Goal: Task Accomplishment & Management: Manage account settings

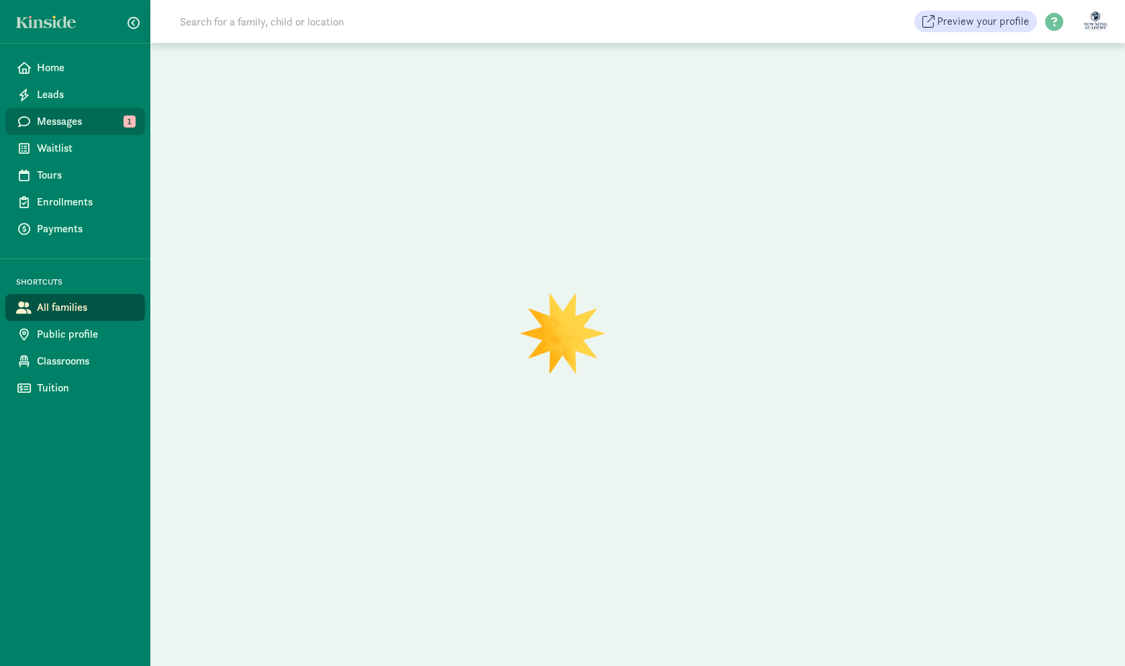
click at [102, 117] on span "Messages" at bounding box center [85, 121] width 97 height 16
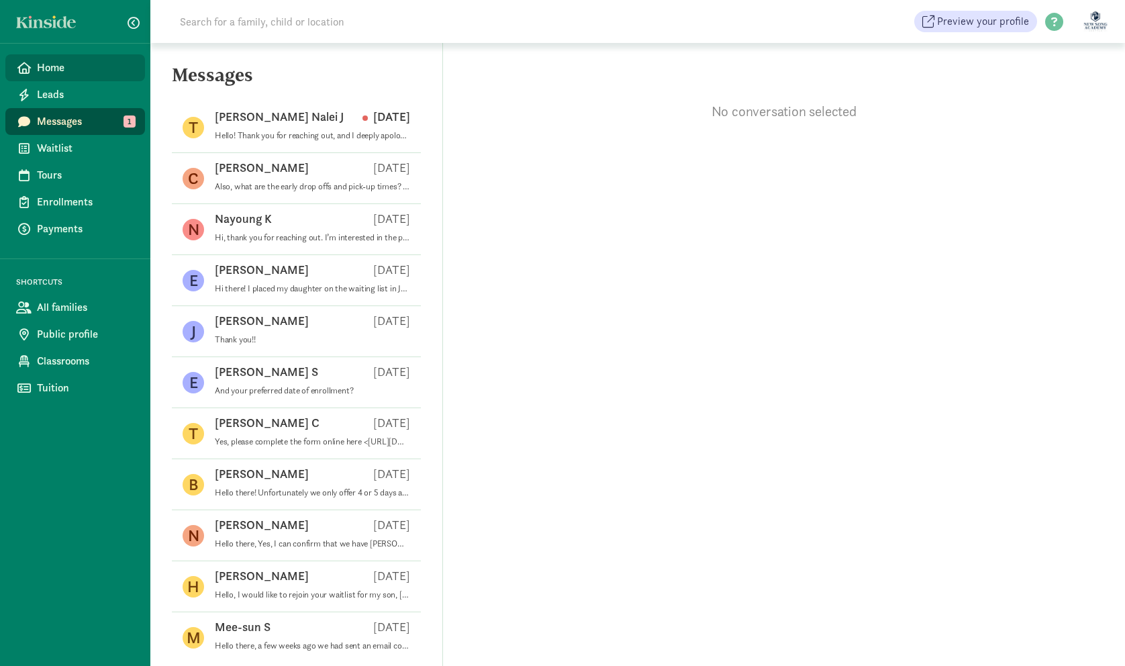
click at [78, 68] on span "Home" at bounding box center [85, 68] width 97 height 16
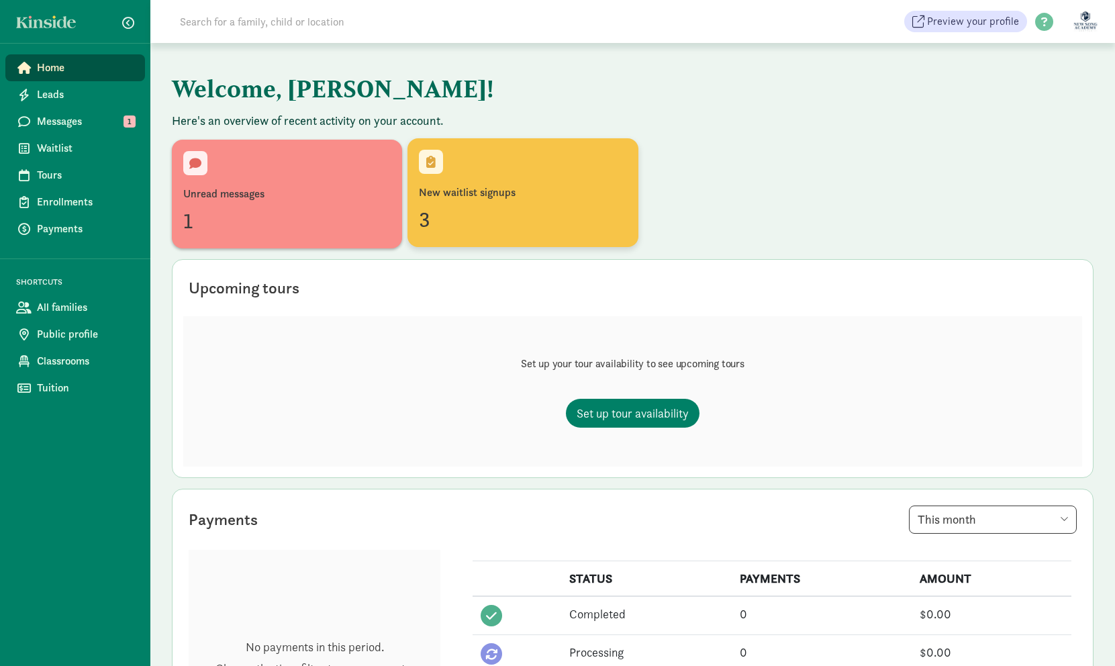
click at [441, 191] on div "New waitlist signups" at bounding box center [522, 193] width 207 height 16
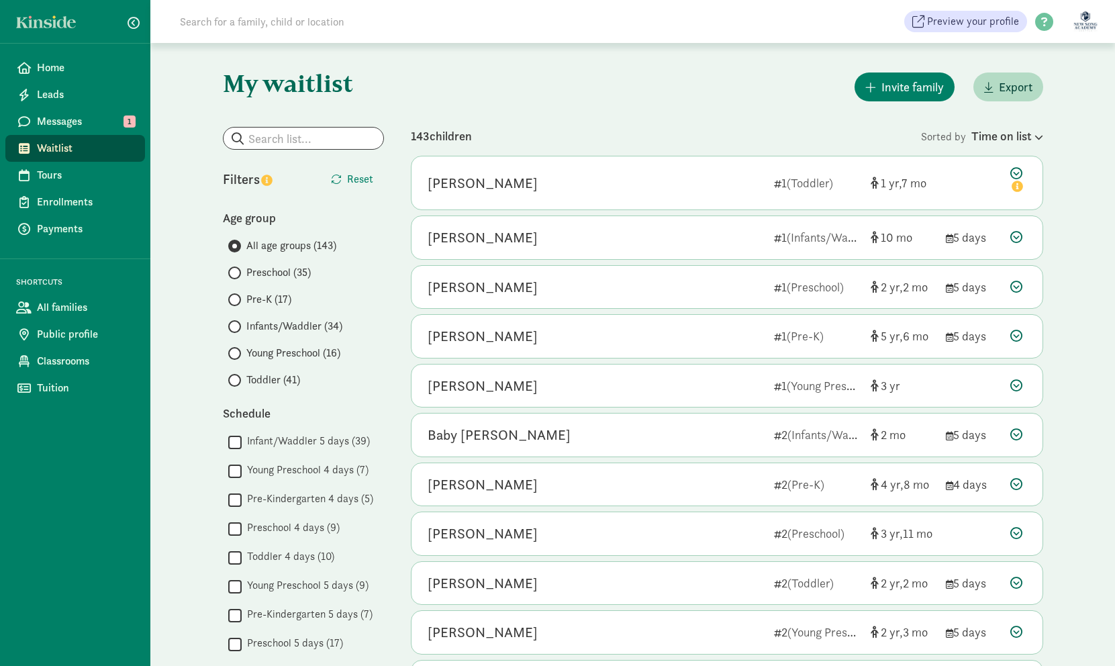
click at [710, 144] on div "143 children" at bounding box center [666, 136] width 510 height 18
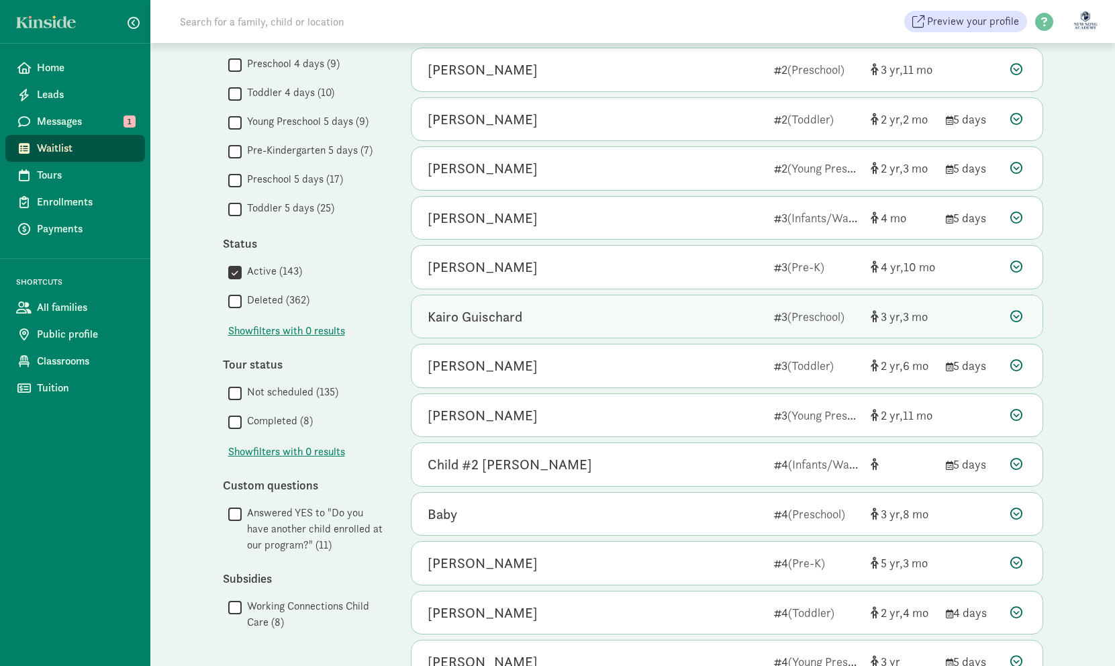
scroll to position [536, 0]
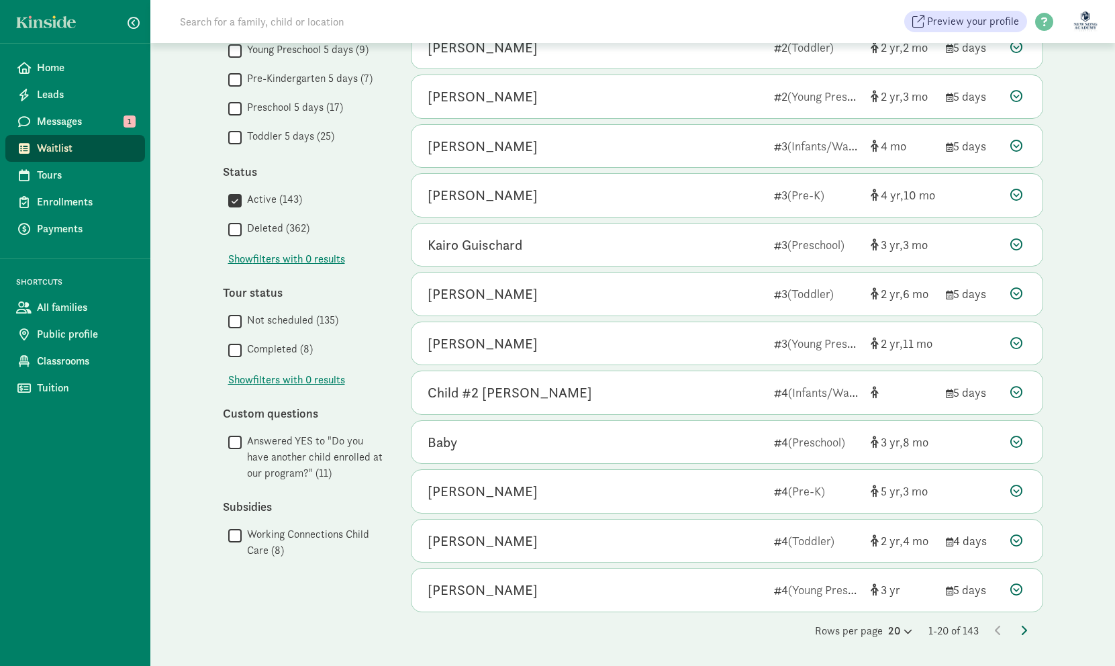
click at [1025, 634] on icon at bounding box center [1023, 630] width 7 height 11
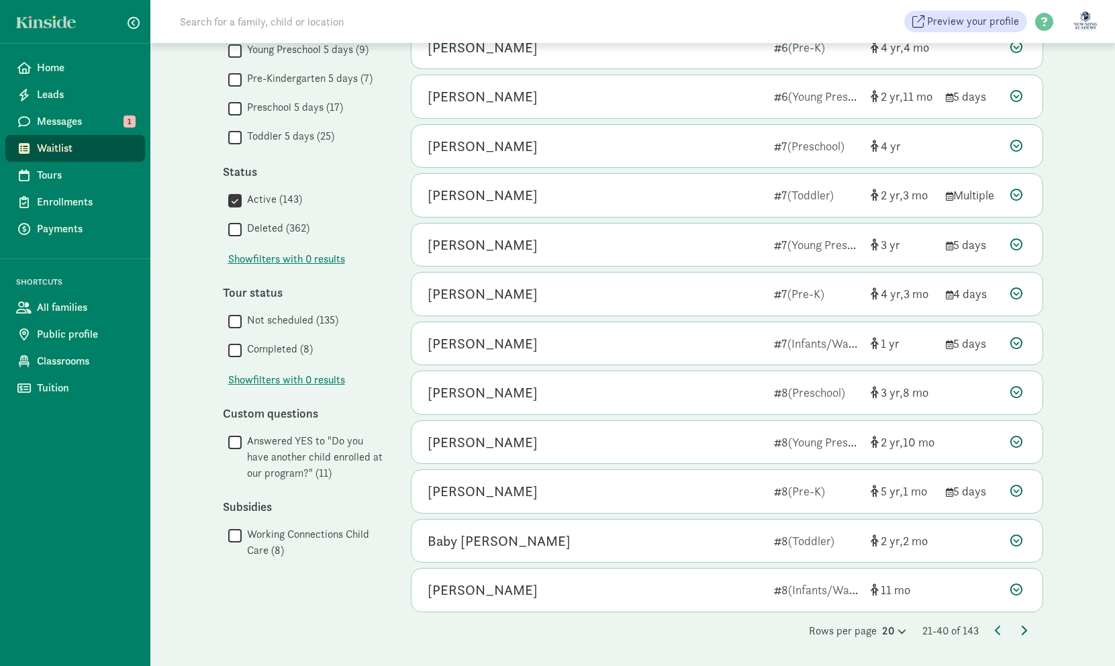
click at [1021, 624] on span at bounding box center [1023, 631] width 7 height 14
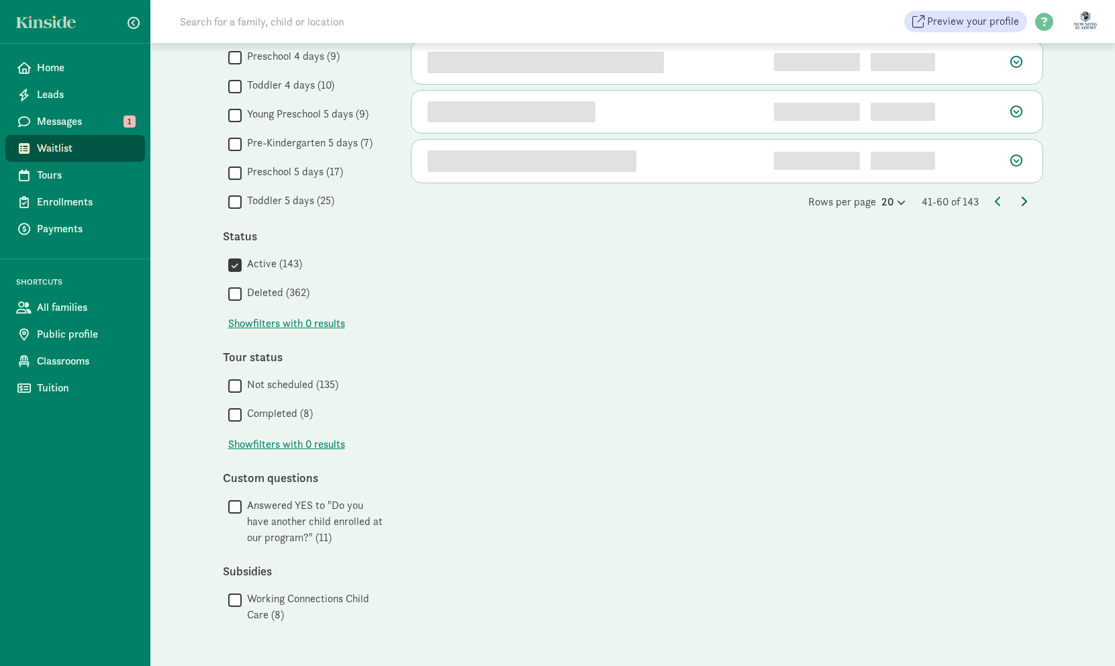
scroll to position [0, 0]
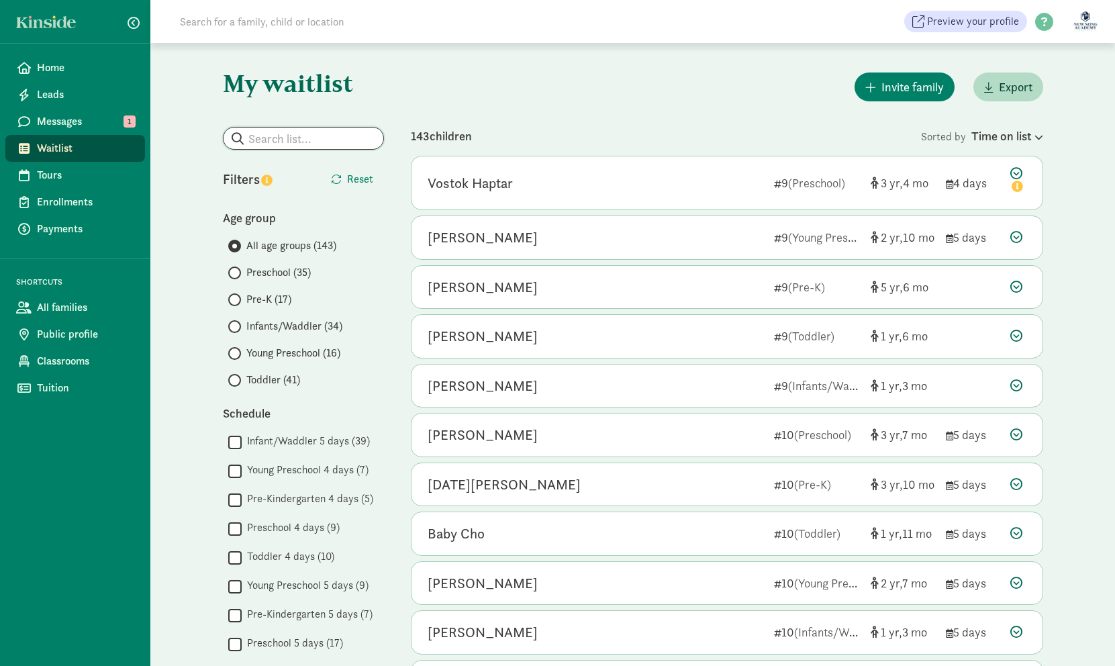
click at [321, 138] on input "search" at bounding box center [304, 138] width 160 height 21
type input "[PERSON_NAME]"
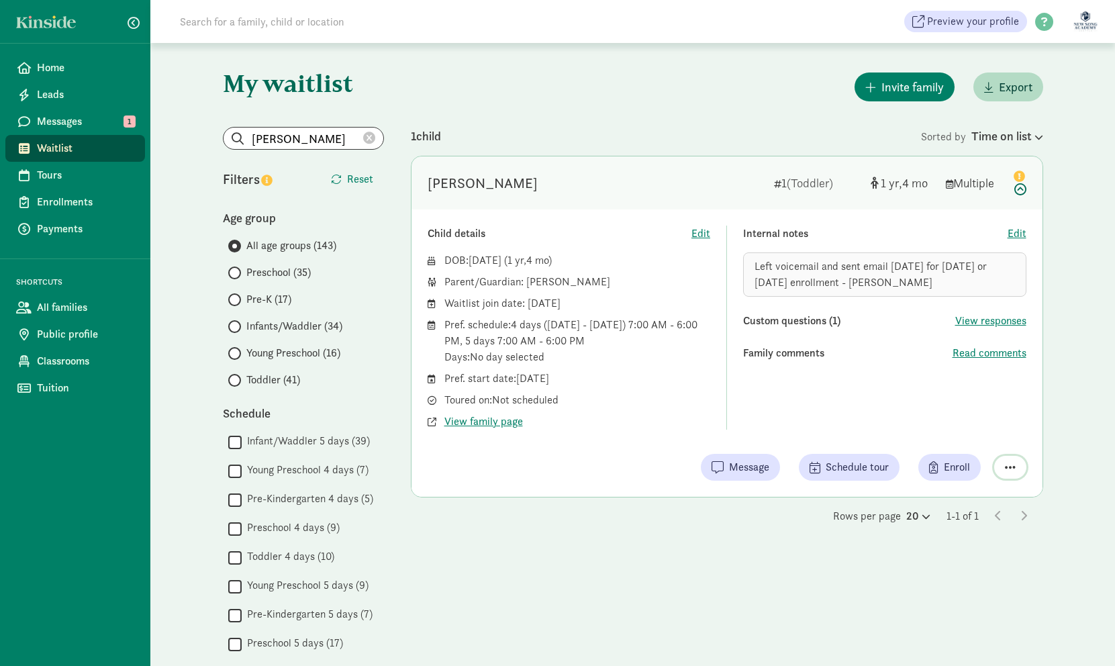
click at [1018, 470] on button "button" at bounding box center [1010, 467] width 32 height 23
click at [1019, 470] on button "button" at bounding box center [1010, 467] width 32 height 23
click at [1012, 463] on span "button" at bounding box center [1010, 467] width 11 height 12
click at [699, 232] on span "Edit" at bounding box center [700, 234] width 19 height 16
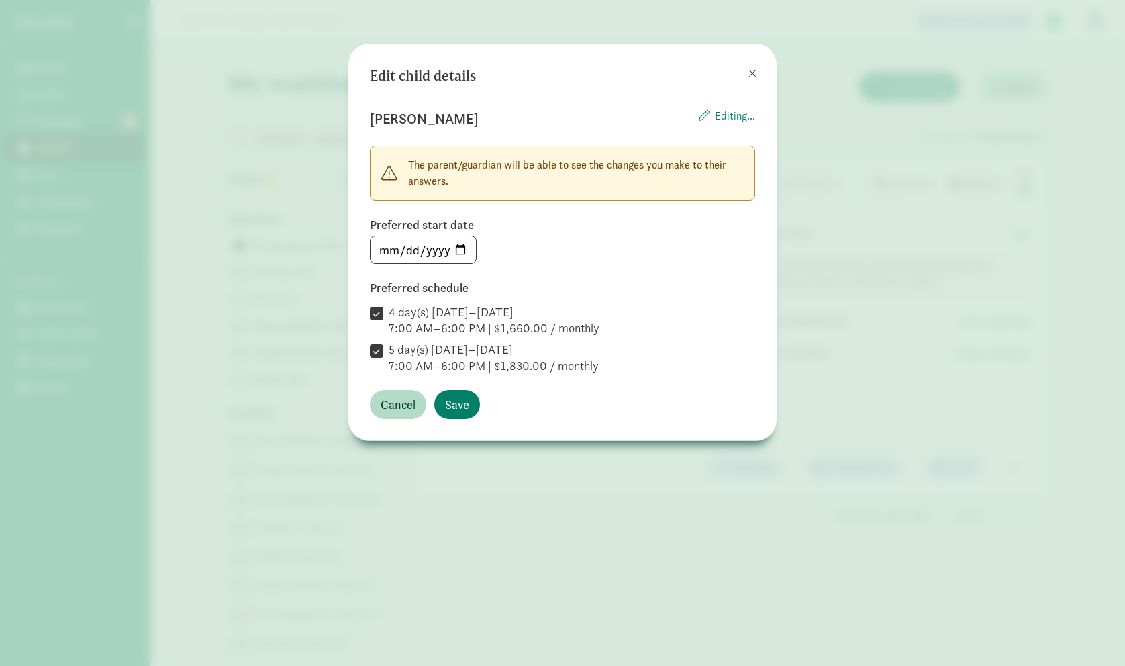
click at [737, 111] on div "Editing..." at bounding box center [727, 118] width 56 height 21
click at [701, 115] on icon at bounding box center [704, 115] width 11 height 11
click at [752, 75] on span at bounding box center [753, 73] width 8 height 11
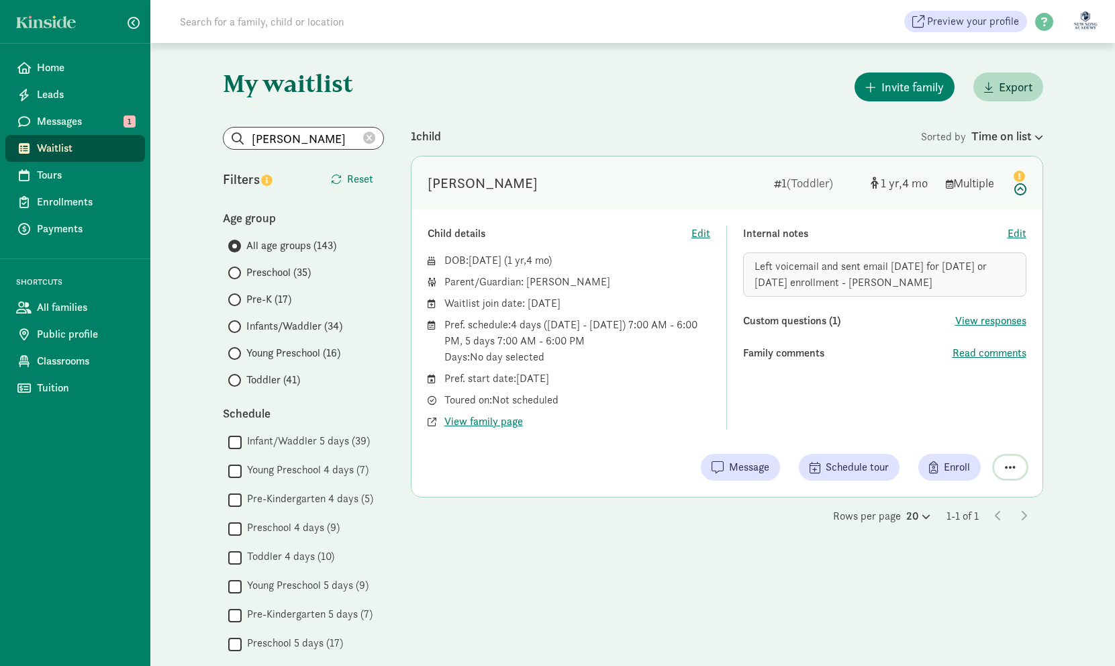
click at [1012, 472] on span "button" at bounding box center [1010, 467] width 11 height 12
click at [1014, 463] on span "button" at bounding box center [1010, 467] width 11 height 12
click at [1024, 234] on span "Edit" at bounding box center [1017, 234] width 19 height 16
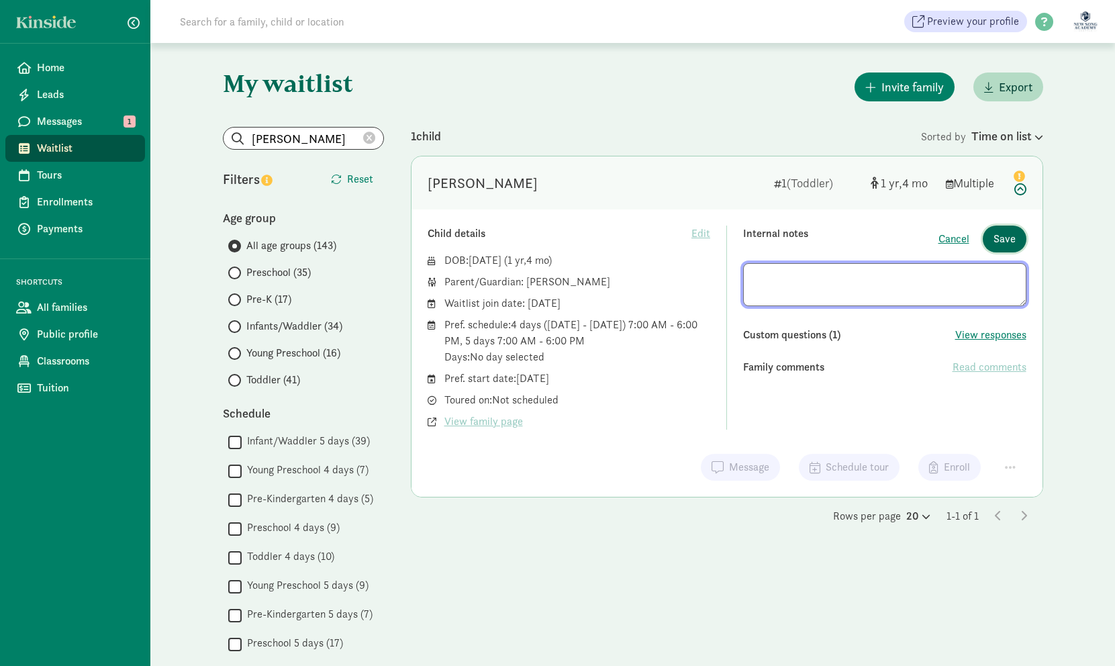
click at [1022, 234] on button "Save" at bounding box center [1005, 239] width 44 height 27
click at [1048, 233] on div "My waitlist Invite family Export Show filters [PERSON_NAME] Reset Age group All…" at bounding box center [633, 590] width 874 height 1094
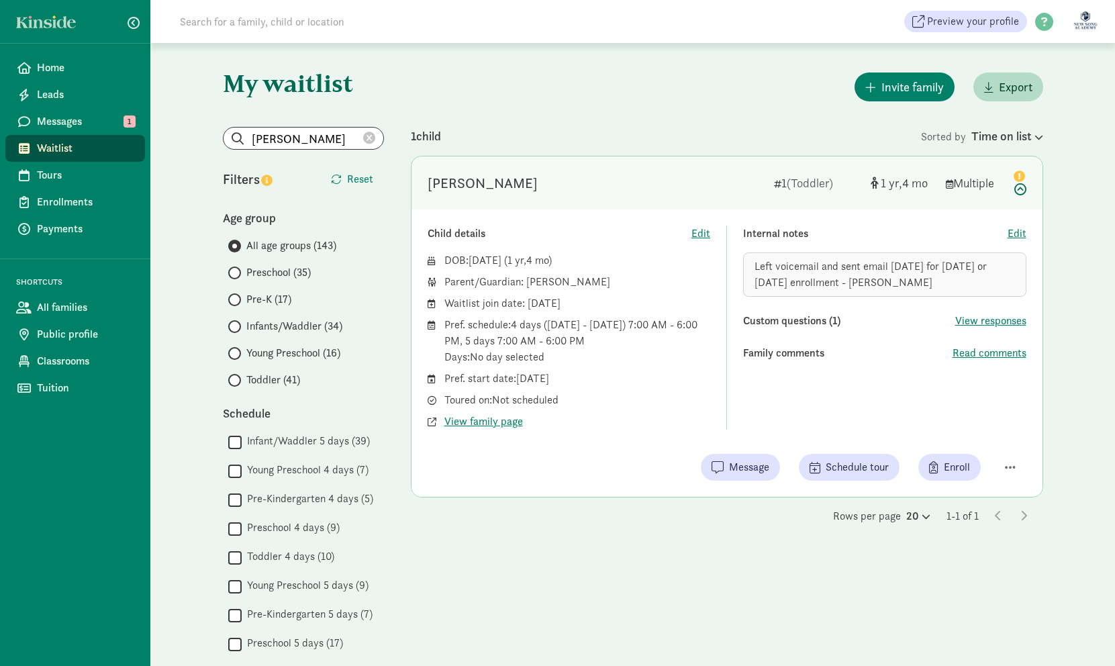
click at [1022, 193] on icon at bounding box center [1018, 181] width 16 height 28
